Goal: Information Seeking & Learning: Learn about a topic

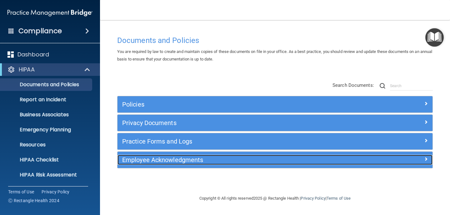
click at [416, 160] on div at bounding box center [393, 159] width 79 height 8
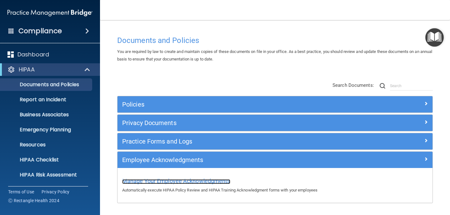
click at [211, 182] on span "Manage Your Employee Acknowledgments" at bounding box center [176, 180] width 108 height 7
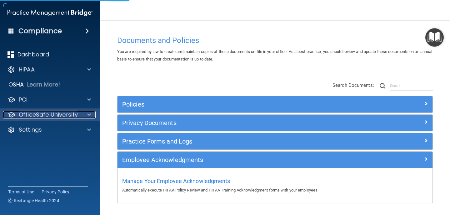
click at [62, 114] on p "OfficeSafe University" at bounding box center [48, 115] width 59 height 8
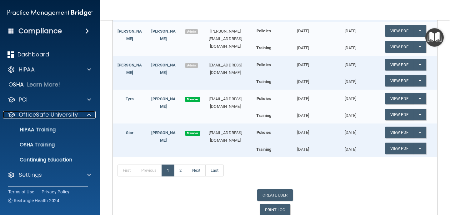
scroll to position [158, 0]
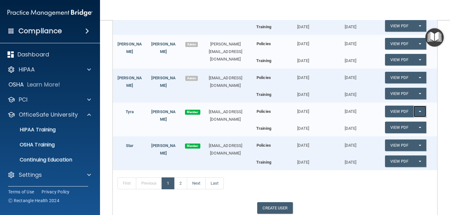
click at [422, 109] on button "Split button!" at bounding box center [420, 111] width 13 height 12
click at [397, 110] on link "View PDF" at bounding box center [399, 111] width 29 height 12
click at [404, 127] on link "View PDF" at bounding box center [399, 127] width 29 height 12
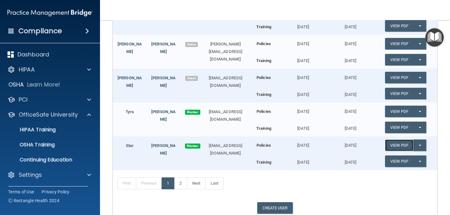
click at [400, 143] on link "View PDF" at bounding box center [399, 145] width 29 height 12
click at [397, 160] on link "View PDF" at bounding box center [399, 161] width 29 height 12
click at [182, 181] on link "2" at bounding box center [180, 183] width 13 height 12
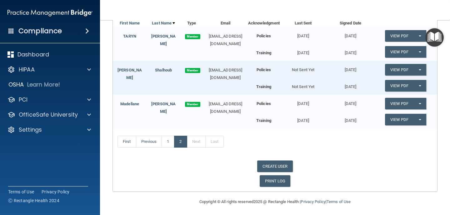
scroll to position [100, 0]
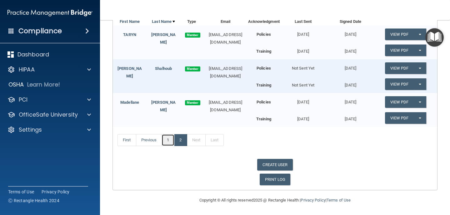
click at [170, 136] on link "1" at bounding box center [168, 140] width 13 height 12
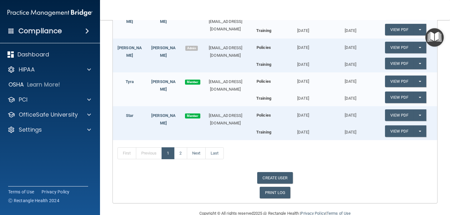
scroll to position [195, 0]
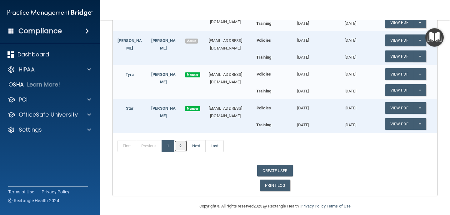
click at [184, 145] on link "2" at bounding box center [180, 146] width 13 height 12
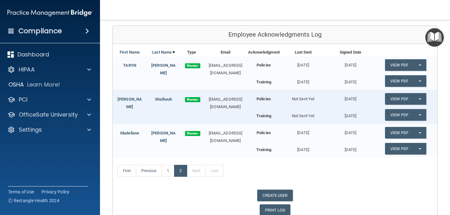
scroll to position [100, 0]
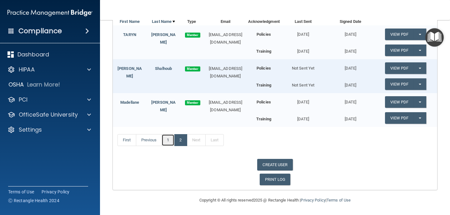
click at [166, 141] on link "1" at bounding box center [168, 140] width 13 height 12
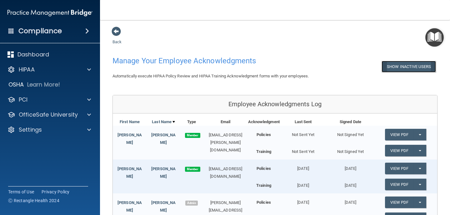
click at [397, 68] on button "Show Inactive Users" at bounding box center [409, 67] width 54 height 12
click at [405, 68] on button "Hide Inactive Users" at bounding box center [411, 67] width 52 height 12
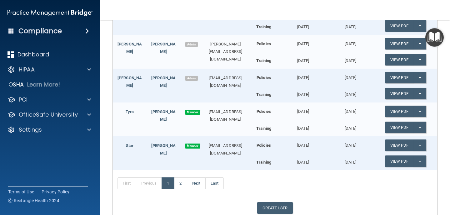
scroll to position [201, 0]
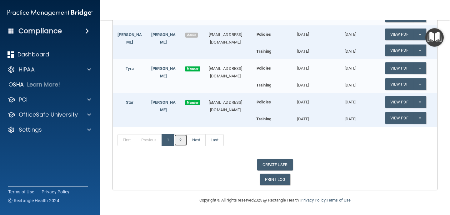
click at [181, 138] on link "2" at bounding box center [180, 140] width 13 height 12
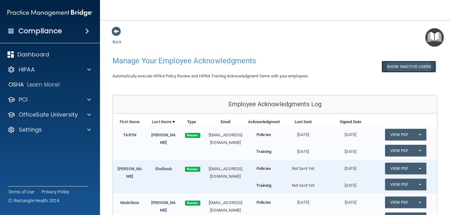
click at [398, 69] on button "Show Inactive Users" at bounding box center [409, 67] width 54 height 12
click at [398, 69] on button "Hide Inactive Users" at bounding box center [411, 67] width 52 height 12
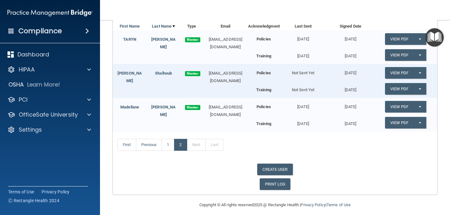
scroll to position [100, 0]
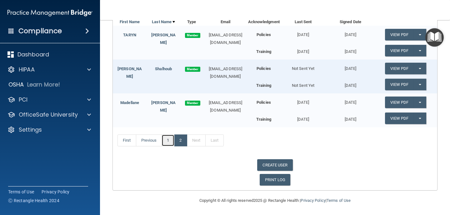
click at [169, 140] on link "1" at bounding box center [168, 140] width 13 height 12
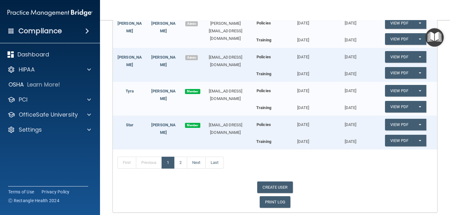
scroll to position [201, 0]
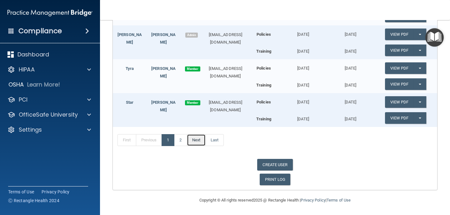
click at [202, 136] on link "Next" at bounding box center [196, 140] width 19 height 12
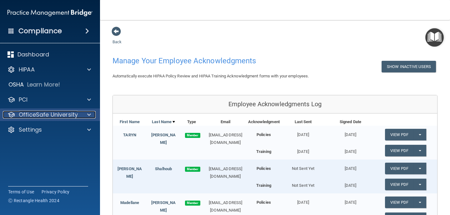
click at [28, 114] on p "OfficeSafe University" at bounding box center [48, 115] width 59 height 8
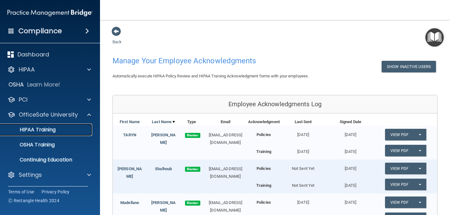
click at [29, 130] on p "HIPAA Training" at bounding box center [30, 129] width 52 height 6
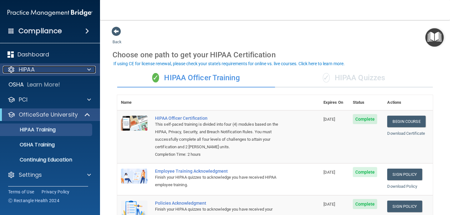
click at [47, 69] on div "HIPAA" at bounding box center [42, 70] width 78 height 8
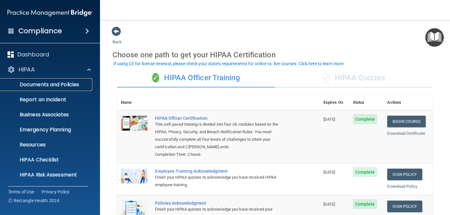
click at [47, 82] on p "Documents and Policies" at bounding box center [46, 84] width 85 height 6
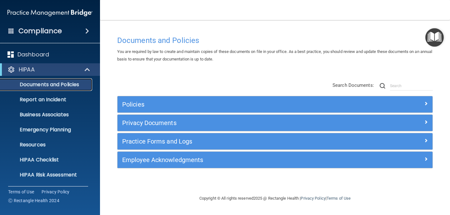
click at [48, 83] on p "Documents and Policies" at bounding box center [46, 84] width 85 height 6
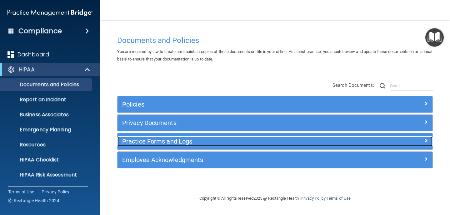
click at [162, 140] on h5 "Practice Forms and Logs" at bounding box center [235, 141] width 227 height 7
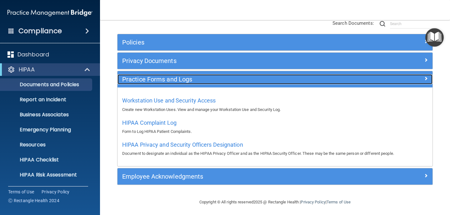
scroll to position [64, 0]
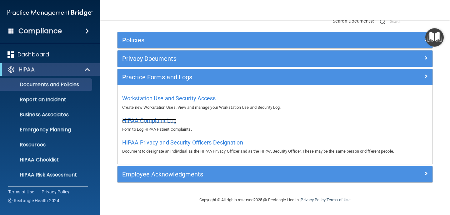
click at [145, 120] on span "HIPAA Complaint Log" at bounding box center [149, 120] width 54 height 7
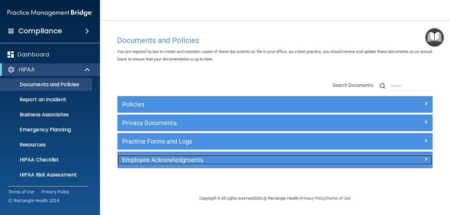
click at [159, 158] on h5 "Employee Acknowledgments" at bounding box center [235, 159] width 227 height 7
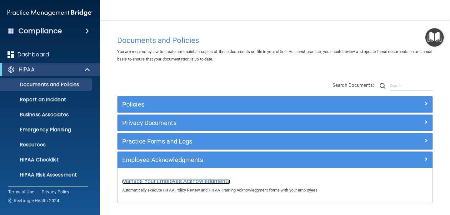
click at [158, 182] on span "Manage Your Employee Acknowledgments" at bounding box center [176, 180] width 108 height 7
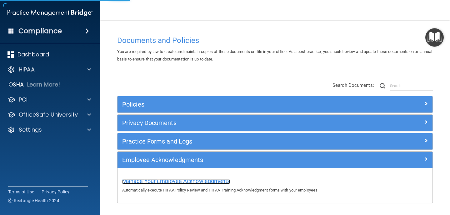
click at [159, 182] on span "Manage Your Employee Acknowledgments" at bounding box center [176, 180] width 108 height 7
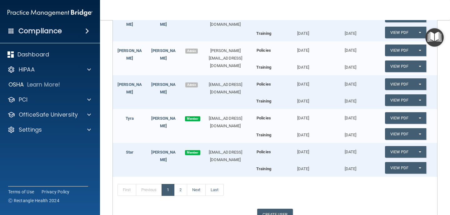
scroll to position [154, 0]
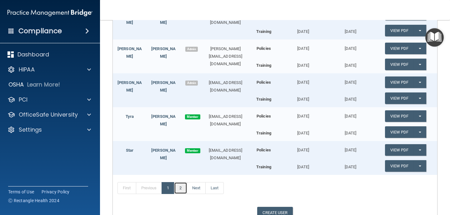
click at [179, 190] on link "2" at bounding box center [180, 188] width 13 height 12
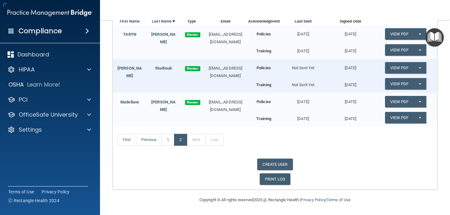
scroll to position [100, 0]
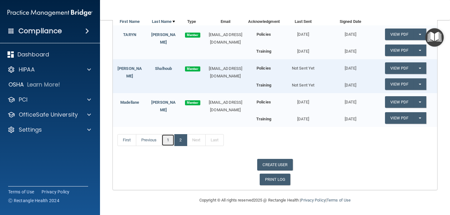
click at [164, 138] on link "1" at bounding box center [168, 140] width 13 height 12
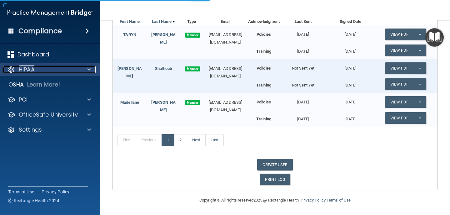
click at [66, 69] on div "HIPAA" at bounding box center [42, 70] width 78 height 8
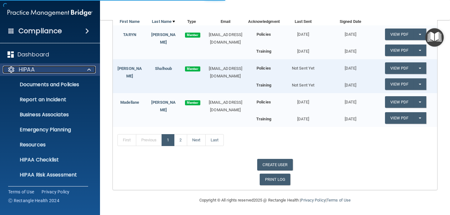
scroll to position [201, 0]
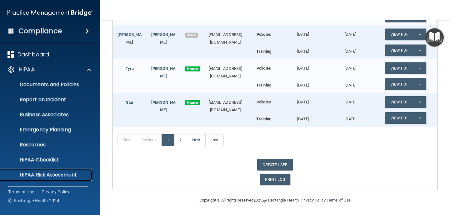
click at [47, 175] on p "HIPAA Risk Assessment" at bounding box center [46, 174] width 85 height 6
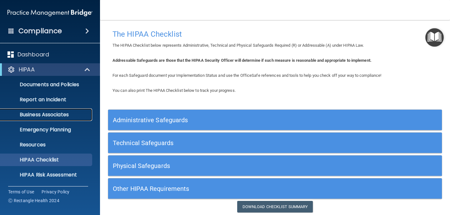
click at [44, 115] on p "Business Associates" at bounding box center [46, 114] width 85 height 6
